Goal: Task Accomplishment & Management: Manage account settings

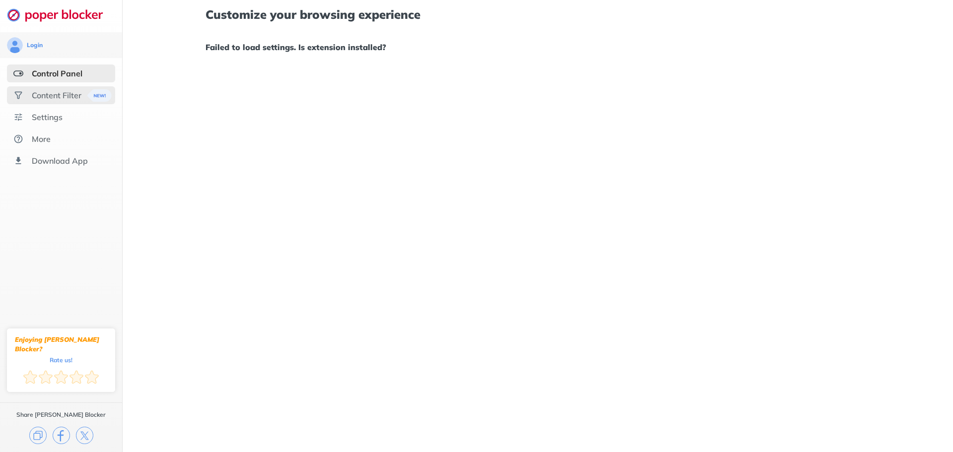
click at [49, 94] on div "Content Filter" at bounding box center [57, 95] width 50 height 10
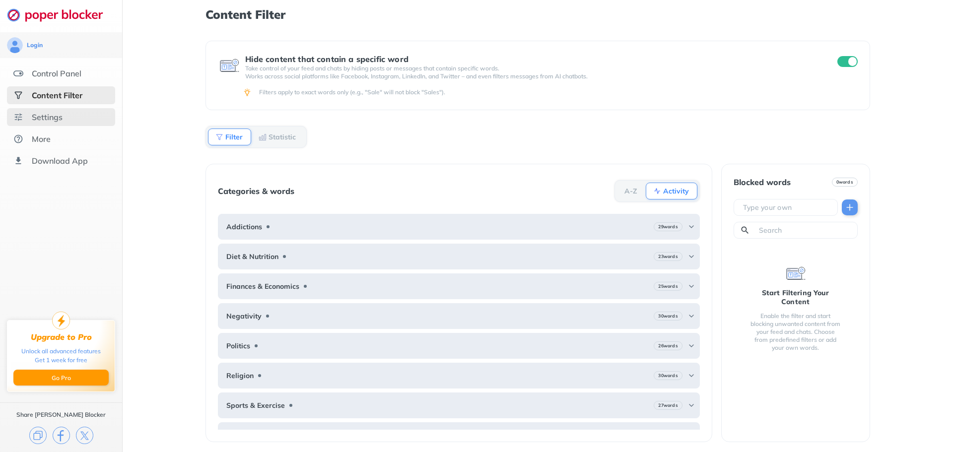
click at [52, 115] on div "Settings" at bounding box center [47, 117] width 31 height 10
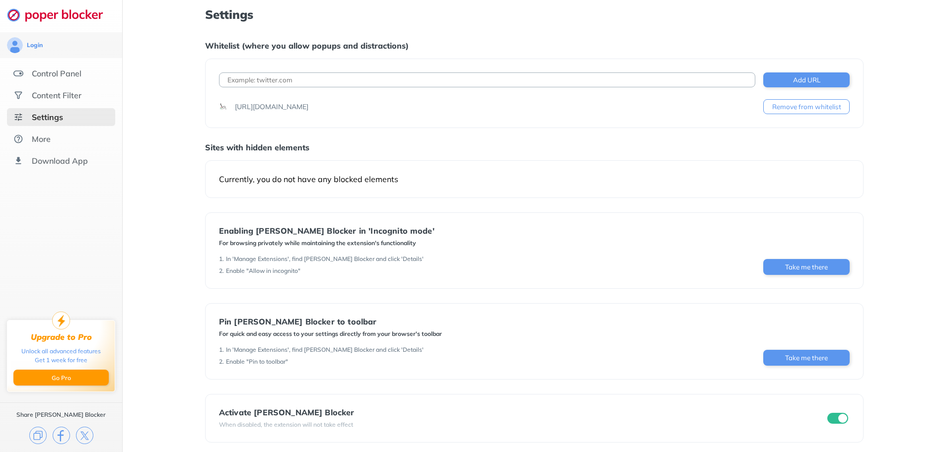
click at [450, 81] on input at bounding box center [487, 80] width 536 height 15
paste input "[URL][DOMAIN_NAME]"
type input "[URL][DOMAIN_NAME]"
click at [802, 81] on button "Add URL" at bounding box center [806, 80] width 86 height 15
